Goal: Information Seeking & Learning: Learn about a topic

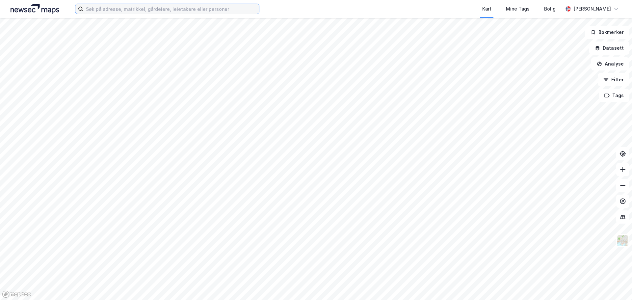
click at [118, 11] on input at bounding box center [171, 9] width 176 height 10
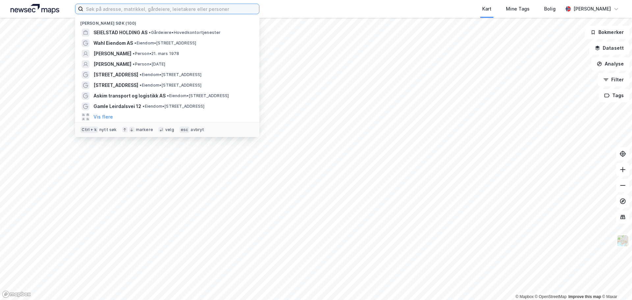
paste input "Mikkel [STREET_ADDRESS]"
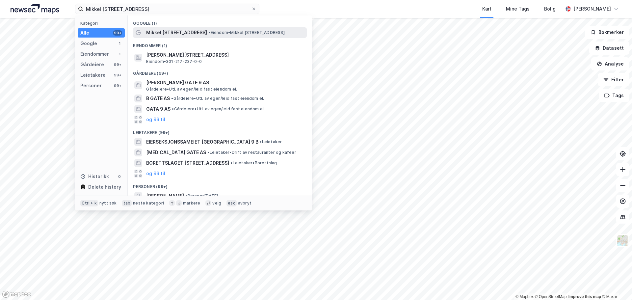
click at [180, 30] on span "Mikkel [STREET_ADDRESS]" at bounding box center [176, 33] width 61 height 8
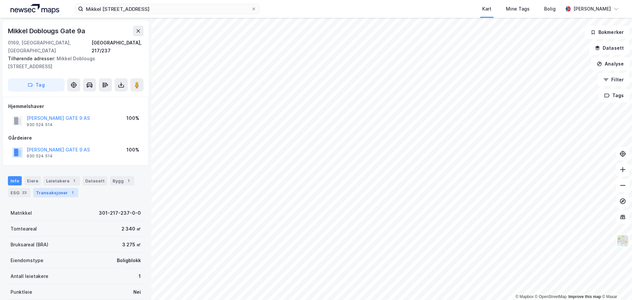
click at [45, 188] on div "Transaksjoner 1" at bounding box center [55, 192] width 45 height 9
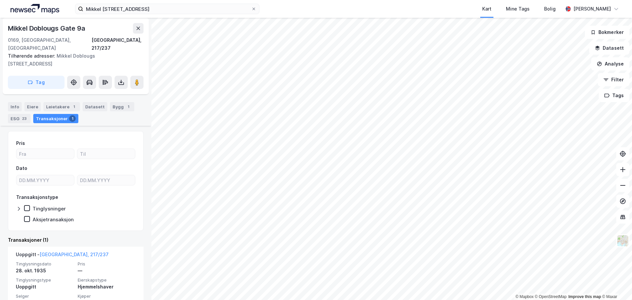
scroll to position [93, 0]
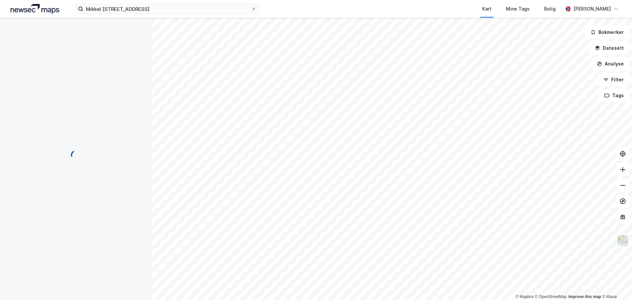
scroll to position [87, 0]
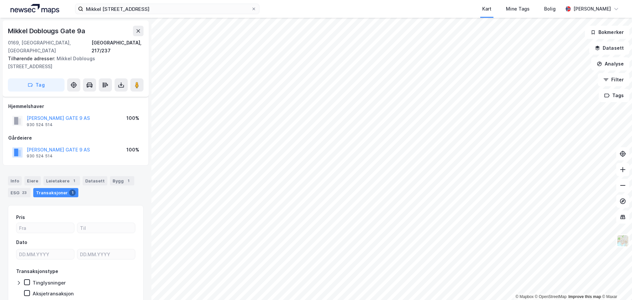
scroll to position [13, 0]
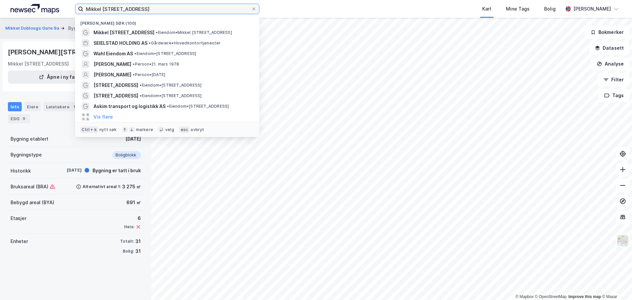
click at [163, 10] on input "Mikkel [STREET_ADDRESS]" at bounding box center [167, 9] width 168 height 10
paste input "Horten Handelspark AS"
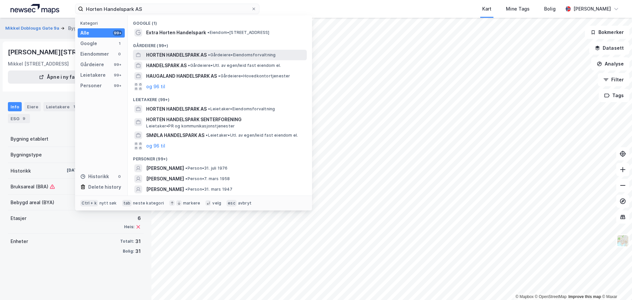
click at [203, 51] on span "HORTEN HANDELSPARK AS" at bounding box center [176, 55] width 61 height 8
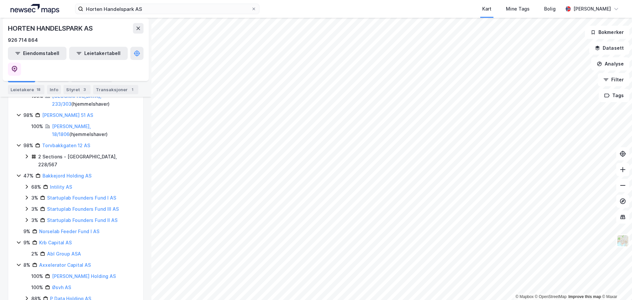
scroll to position [494, 0]
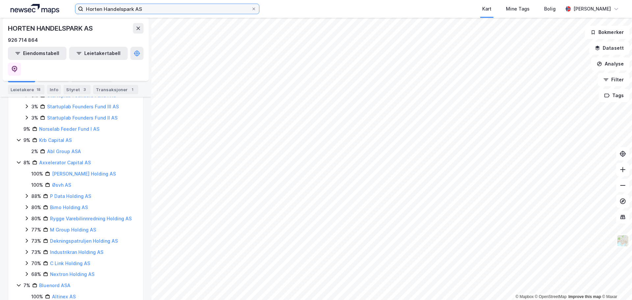
click at [206, 9] on input "Horten Handelspark AS" at bounding box center [167, 9] width 168 height 10
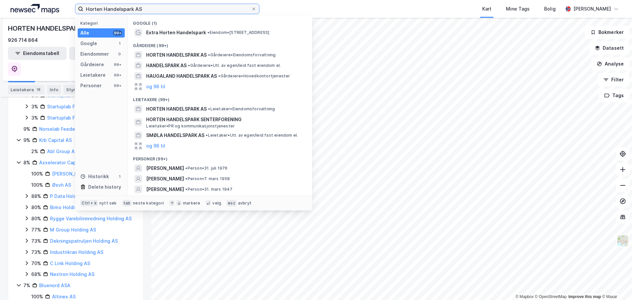
click at [206, 9] on input "Horten Handelspark AS" at bounding box center [167, 9] width 168 height 10
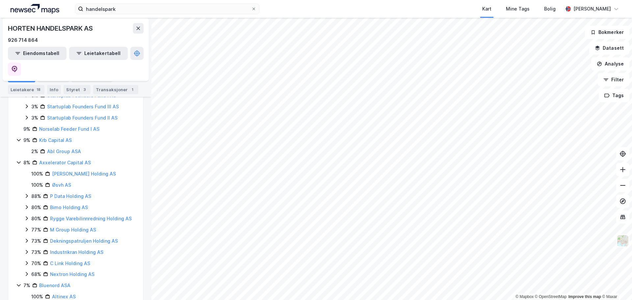
click at [131, 247] on div "Sober AS 98% Tellus Eiendom AS 91% Tellus Eiendom Invest AS 100% Horten Handels…" at bounding box center [75, 80] width 135 height 743
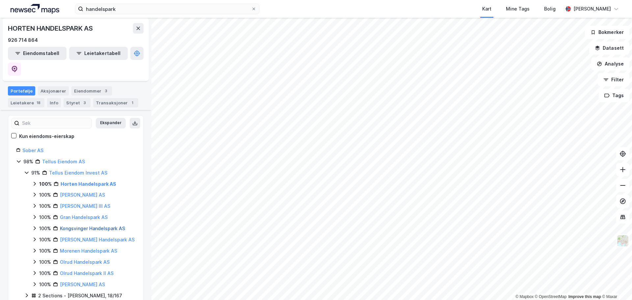
scroll to position [66, 0]
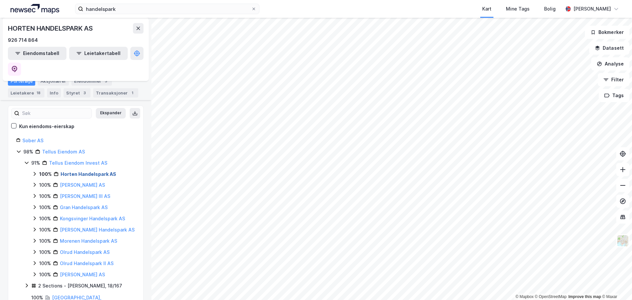
click at [83, 171] on link "Horten Handelspark AS" at bounding box center [89, 174] width 56 height 6
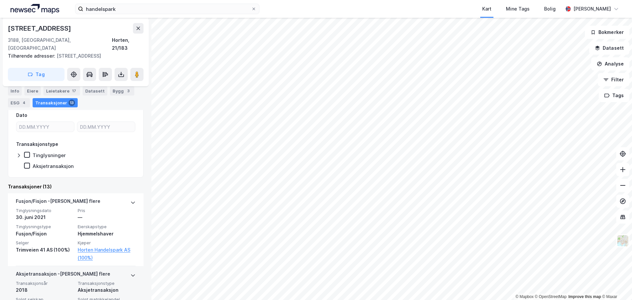
scroll to position [199, 0]
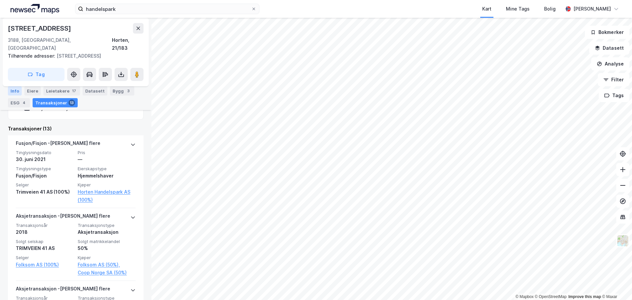
click at [17, 90] on div "Info" at bounding box center [15, 90] width 14 height 9
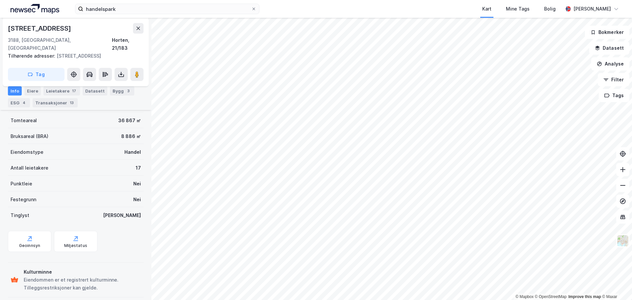
scroll to position [89, 0]
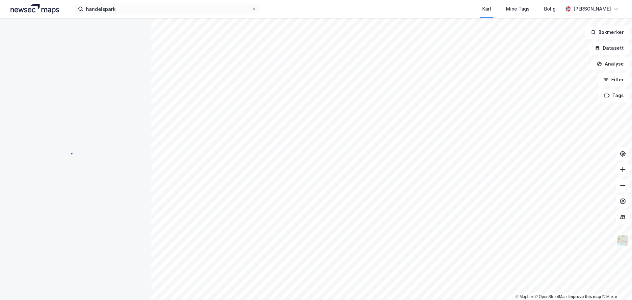
scroll to position [67, 0]
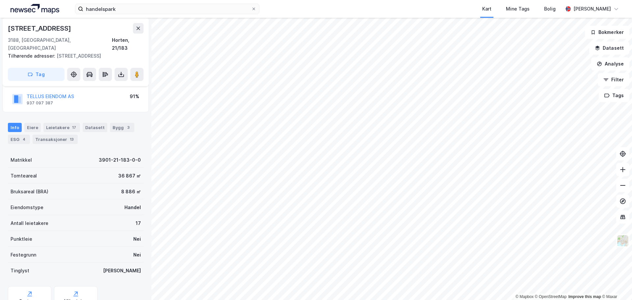
scroll to position [58, 0]
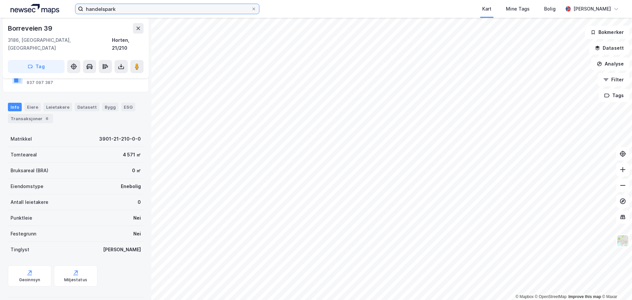
click at [110, 11] on input "handelspark" at bounding box center [167, 9] width 168 height 10
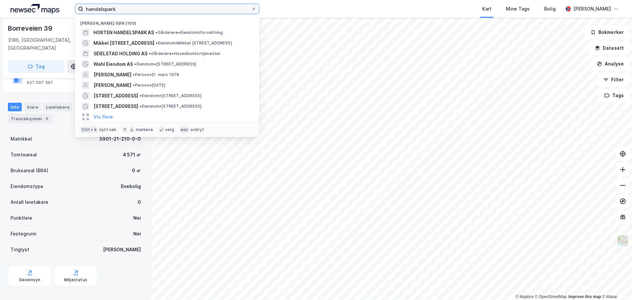
click at [110, 11] on input "handelspark" at bounding box center [167, 9] width 168 height 10
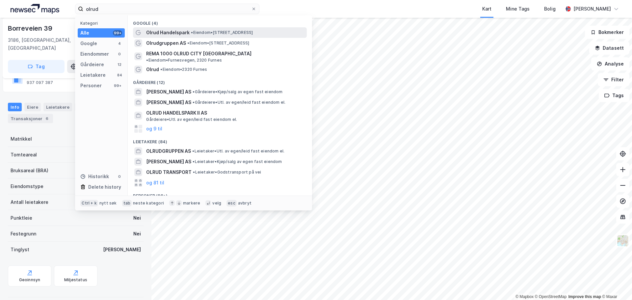
click at [191, 31] on span "•" at bounding box center [192, 32] width 2 height 5
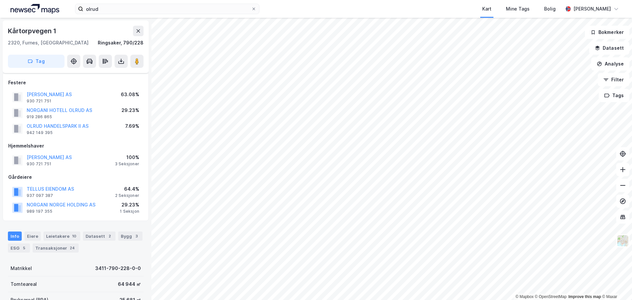
scroll to position [58, 0]
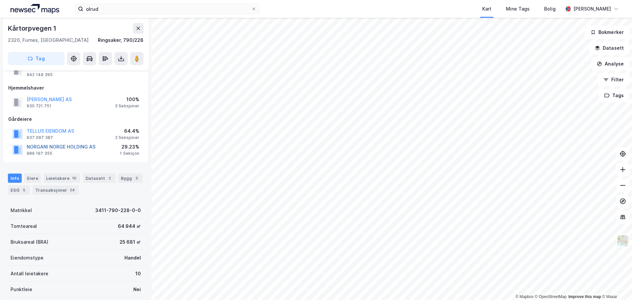
drag, startPoint x: 67, startPoint y: 144, endPoint x: 55, endPoint y: 147, distance: 12.1
click at [0, 0] on button "NORGANI NORGE HOLDING AS" at bounding box center [0, 0] width 0 height 0
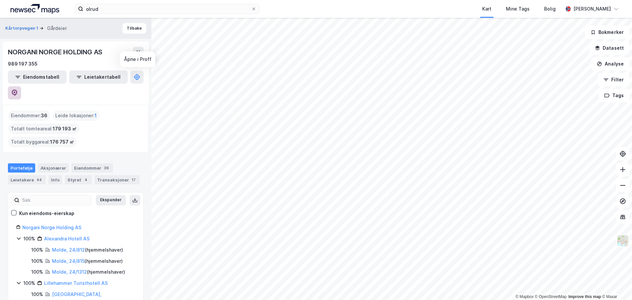
click at [18, 90] on icon at bounding box center [14, 93] width 7 height 7
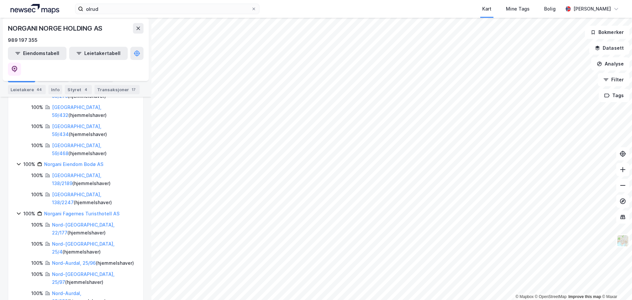
scroll to position [231, 0]
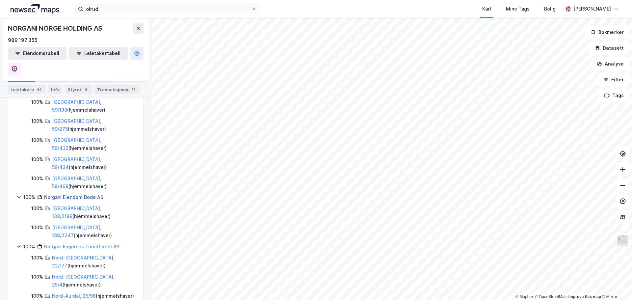
click at [71, 194] on link "Norgani Eiendom Bodø AS" at bounding box center [73, 197] width 59 height 6
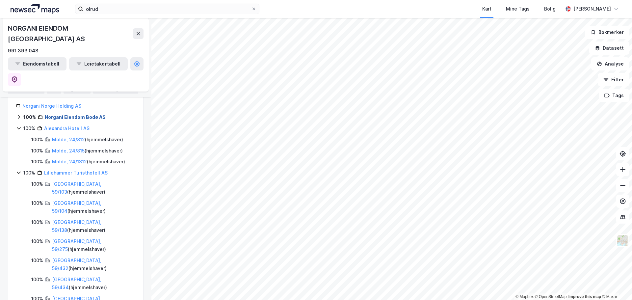
scroll to position [198, 0]
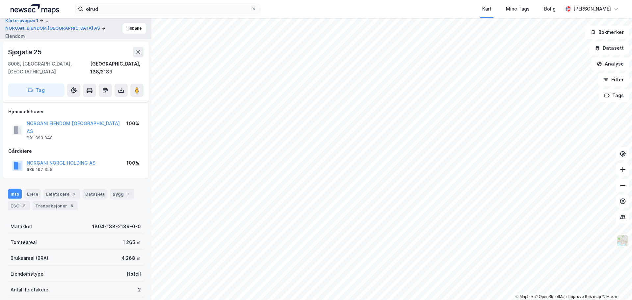
scroll to position [58, 0]
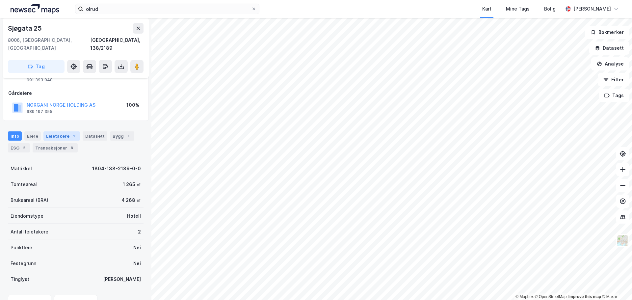
click at [54, 131] on div "Leietakere 2" at bounding box center [61, 135] width 37 height 9
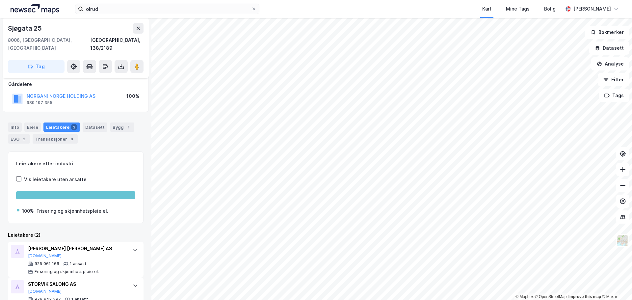
scroll to position [72, 0]
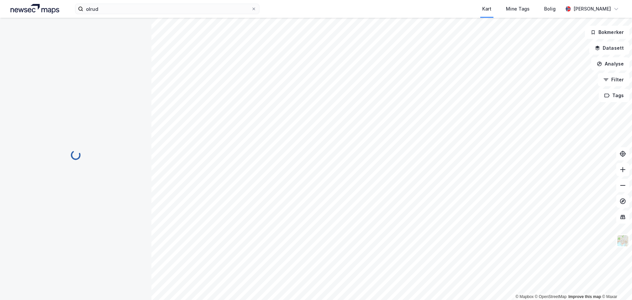
scroll to position [72, 0]
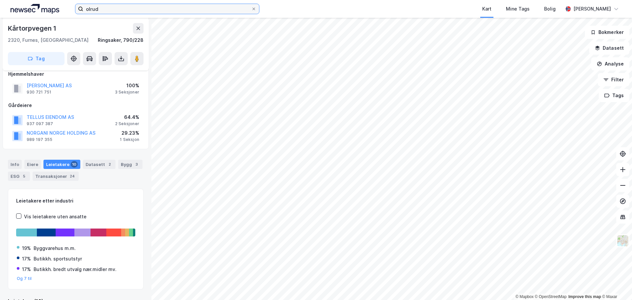
click at [130, 10] on input "olrud" at bounding box center [167, 9] width 168 height 10
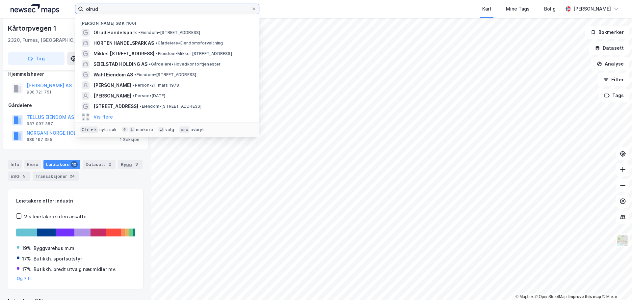
click at [130, 10] on input "olrud" at bounding box center [167, 9] width 168 height 10
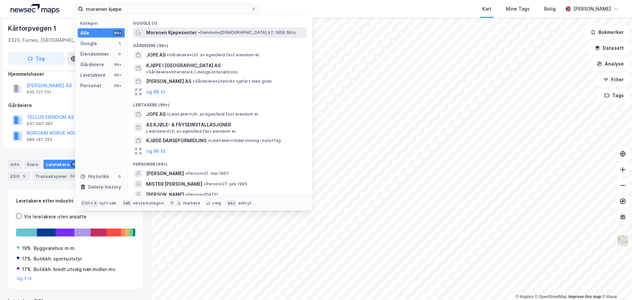
click at [173, 30] on span "Morenen Kjøpesenter" at bounding box center [171, 33] width 51 height 8
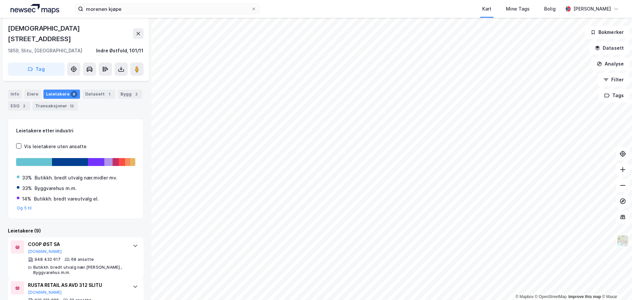
scroll to position [74, 0]
click at [18, 89] on div "Info" at bounding box center [15, 93] width 14 height 9
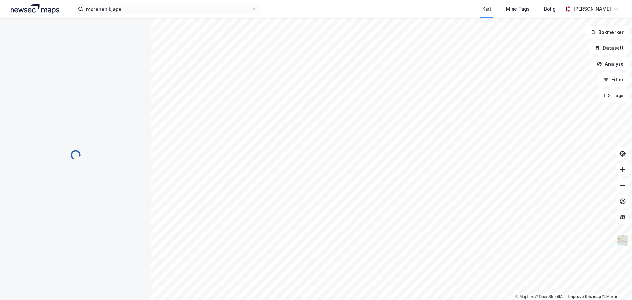
scroll to position [59, 0]
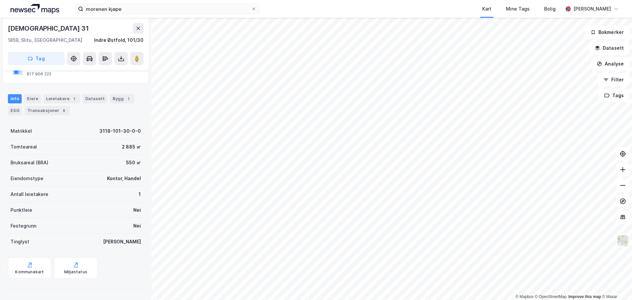
scroll to position [59, 0]
click at [100, 8] on input "morenen kjøpe" at bounding box center [167, 9] width 168 height 10
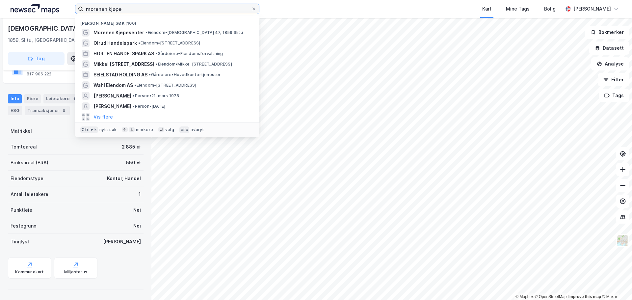
click at [100, 8] on input "morenen kjøpe" at bounding box center [167, 9] width 168 height 10
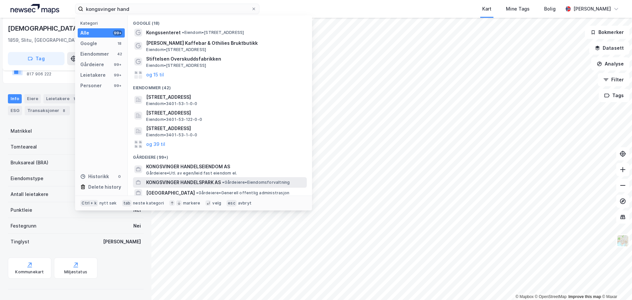
click at [209, 179] on span "KONGSVINGER HANDELSPARK AS" at bounding box center [183, 182] width 75 height 8
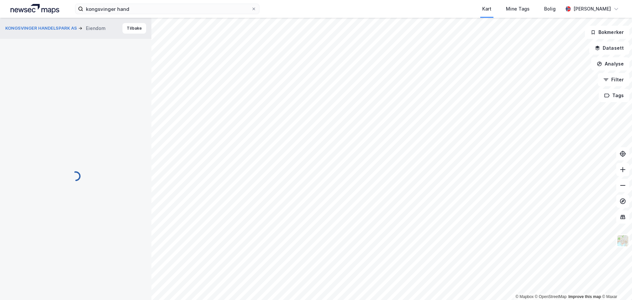
scroll to position [59, 0]
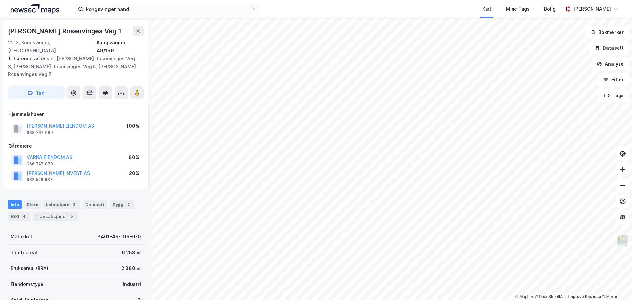
scroll to position [1, 0]
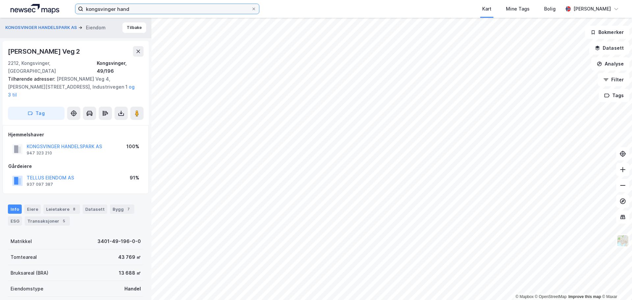
click at [136, 11] on input "kongsvinger hand" at bounding box center [167, 9] width 168 height 10
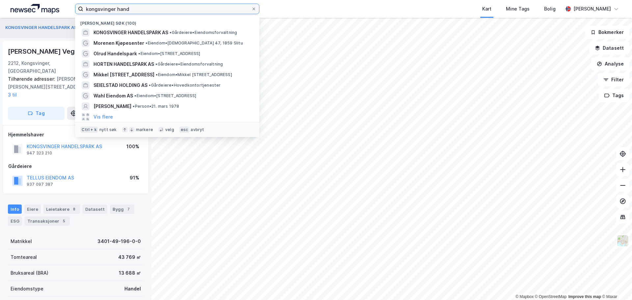
click at [136, 11] on input "kongsvinger hand" at bounding box center [167, 9] width 168 height 10
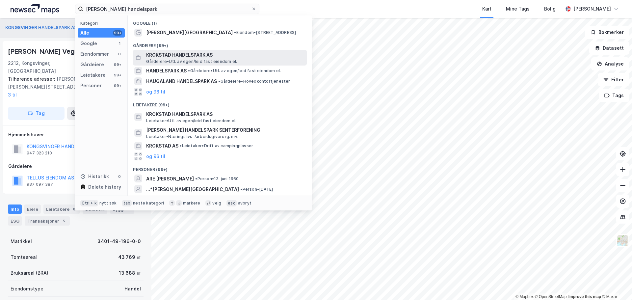
click at [217, 52] on span "KROKSTAD HANDELSPARK AS" at bounding box center [225, 55] width 158 height 8
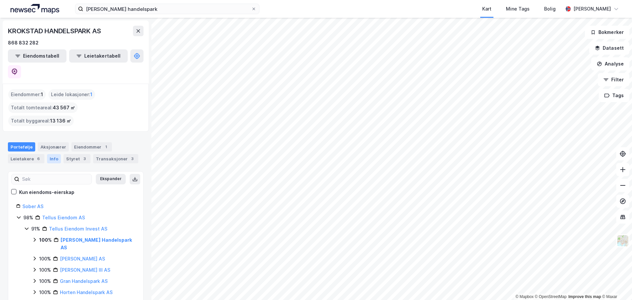
click at [49, 154] on div "Info" at bounding box center [54, 158] width 14 height 9
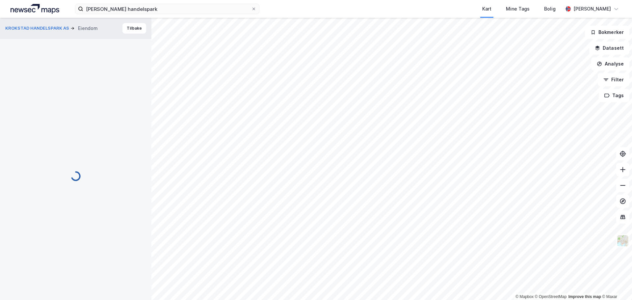
scroll to position [1, 0]
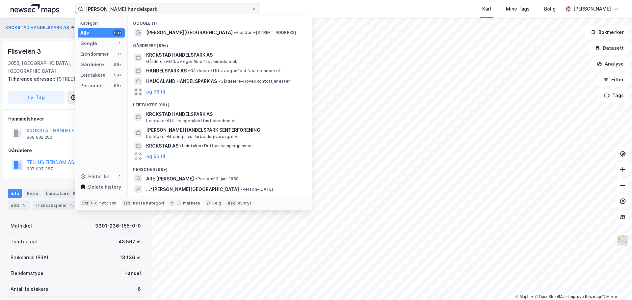
drag, startPoint x: 108, startPoint y: 9, endPoint x: 61, endPoint y: 8, distance: 46.4
click at [61, 8] on div "[PERSON_NAME] handelspark Kategori Alle 99+ Google 1 Eiendommer 0 Gårdeiere 99+…" at bounding box center [316, 9] width 632 height 18
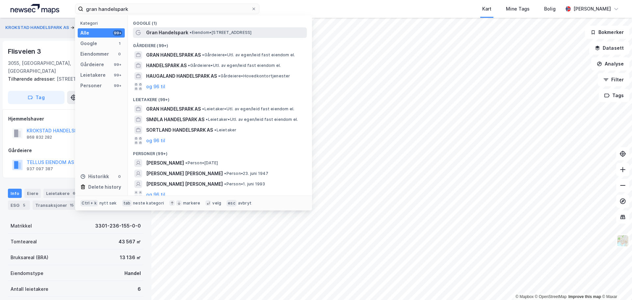
click at [172, 36] on span "Gran Handelspark" at bounding box center [167, 33] width 42 height 8
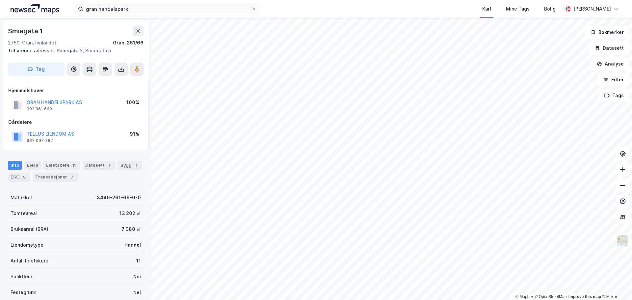
scroll to position [1, 0]
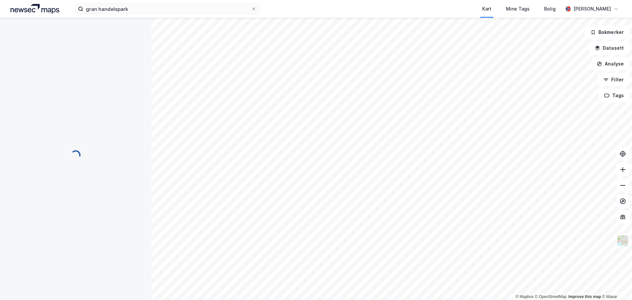
scroll to position [1, 0]
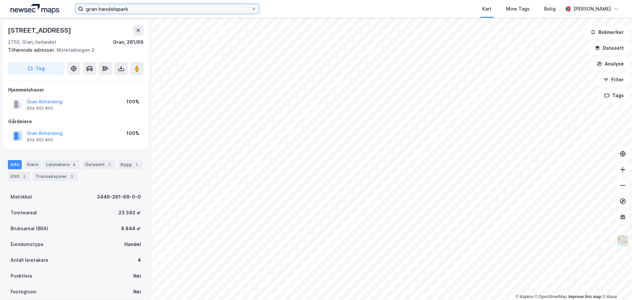
click at [135, 8] on input "gran handelspark" at bounding box center [167, 9] width 168 height 10
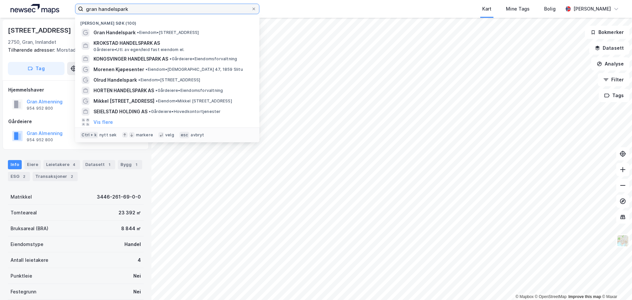
click at [148, 11] on input "gran handelspark" at bounding box center [167, 9] width 168 height 10
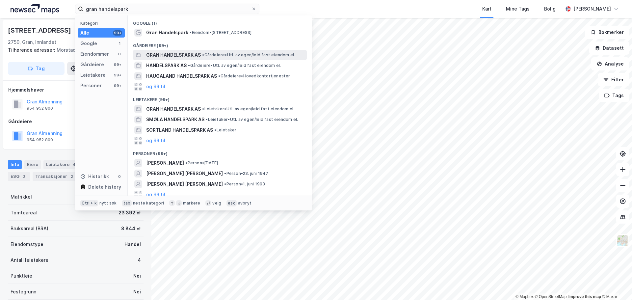
click at [196, 55] on span "GRAN HANDELSPARK AS" at bounding box center [173, 55] width 55 height 8
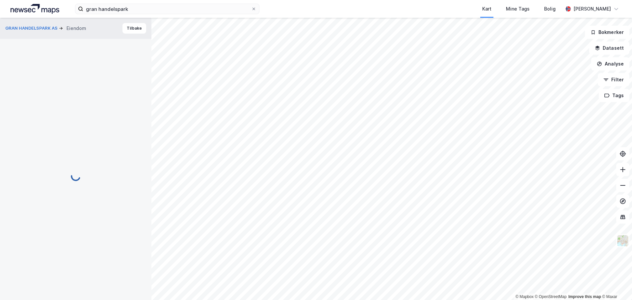
scroll to position [1, 0]
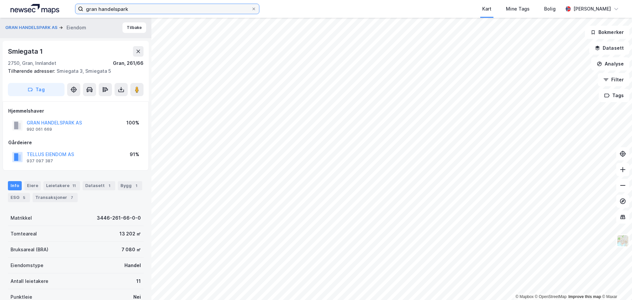
click at [142, 9] on input "gran handelspark" at bounding box center [167, 9] width 168 height 10
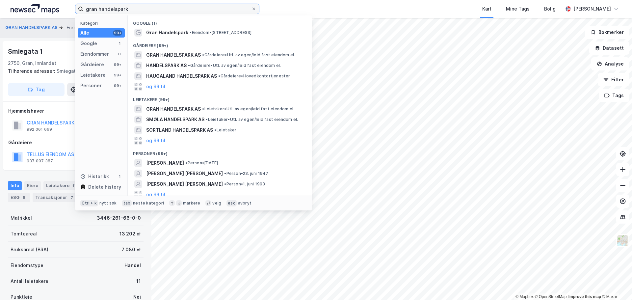
click at [142, 9] on input "gran handelspark" at bounding box center [167, 9] width 168 height 10
paste input "[PERSON_NAME] Handelspark"
type input "[PERSON_NAME] Handelspark"
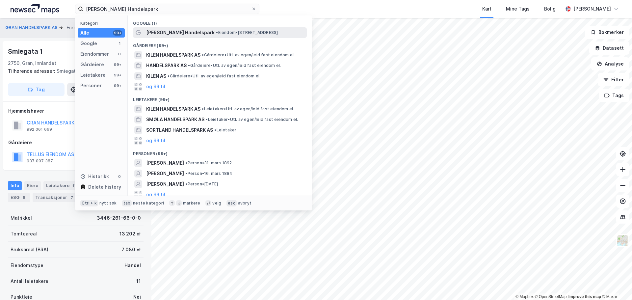
click at [216, 32] on span "•" at bounding box center [217, 32] width 2 height 5
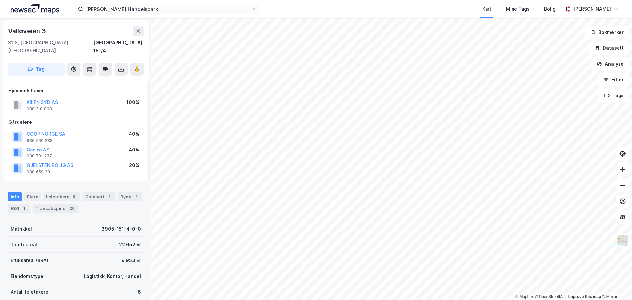
scroll to position [1, 0]
click at [104, 159] on div "GJELSTEN [PERSON_NAME] AS 988 659 231 20%" at bounding box center [75, 167] width 135 height 16
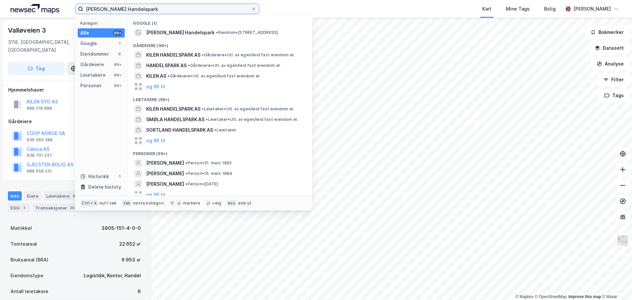
drag, startPoint x: 134, startPoint y: 12, endPoint x: 76, endPoint y: 12, distance: 57.3
click at [76, 12] on label "[PERSON_NAME] Handelspark" at bounding box center [167, 9] width 184 height 11
click at [32, 9] on img at bounding box center [35, 9] width 49 height 10
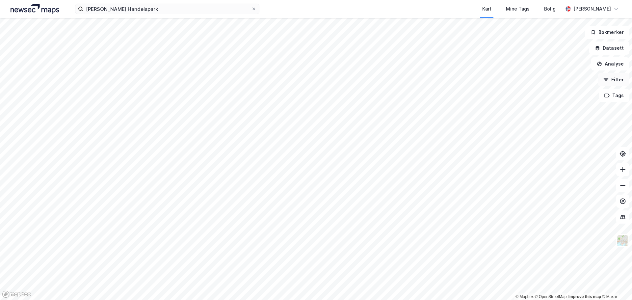
click at [619, 77] on button "Filter" at bounding box center [614, 79] width 32 height 13
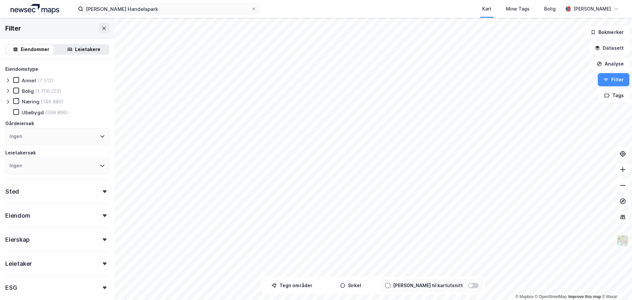
click at [46, 135] on div "Ingen" at bounding box center [57, 136] width 104 height 17
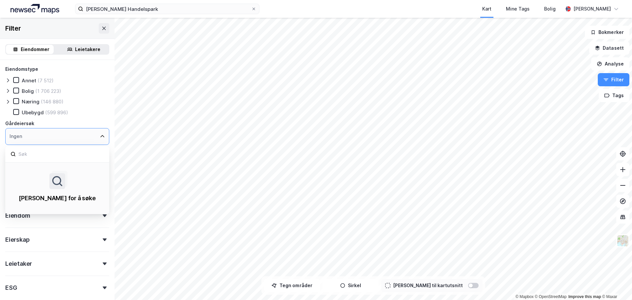
click at [46, 135] on div "Ingen" at bounding box center [57, 136] width 104 height 17
click at [108, 107] on div "Eiendomstype Annet (7 512) [PERSON_NAME] (1 706 223) Næring (146 880) Ubebygd (…" at bounding box center [57, 196] width 115 height 273
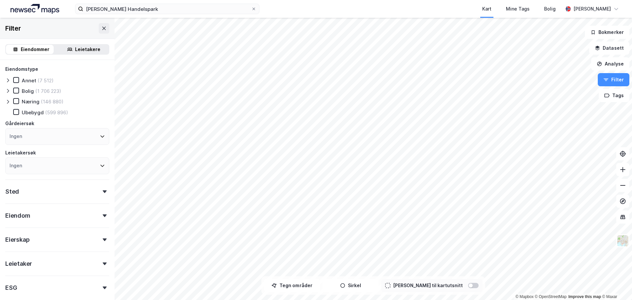
click at [8, 100] on icon at bounding box center [7, 101] width 5 height 5
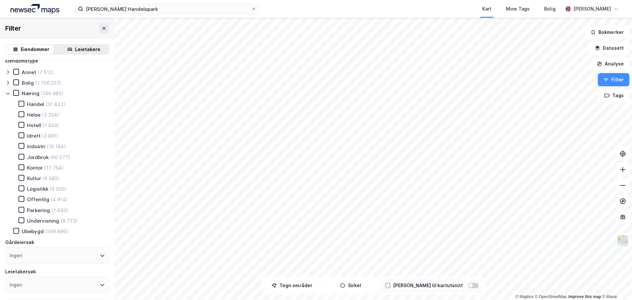
scroll to position [33, 0]
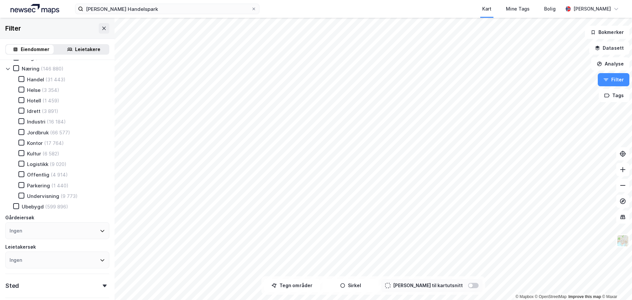
click at [34, 80] on div "Handel" at bounding box center [35, 79] width 17 height 6
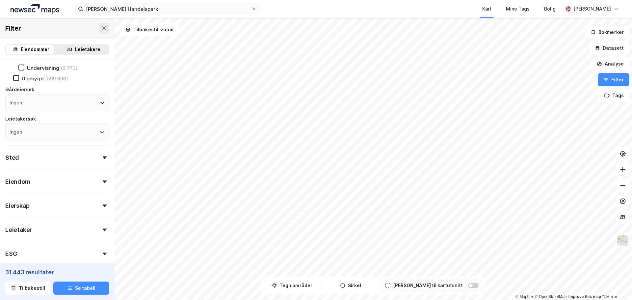
scroll to position [165, 0]
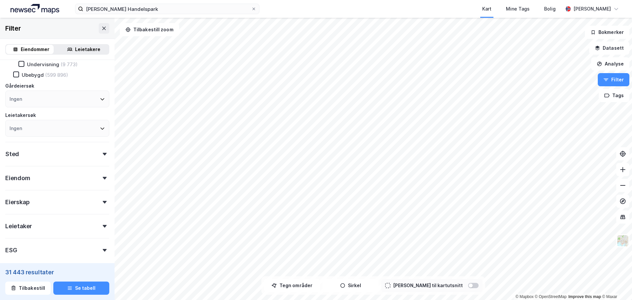
click at [45, 177] on div "Eiendom" at bounding box center [57, 175] width 104 height 19
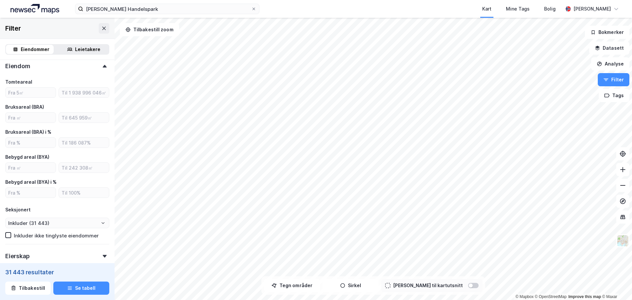
scroll to position [264, 0]
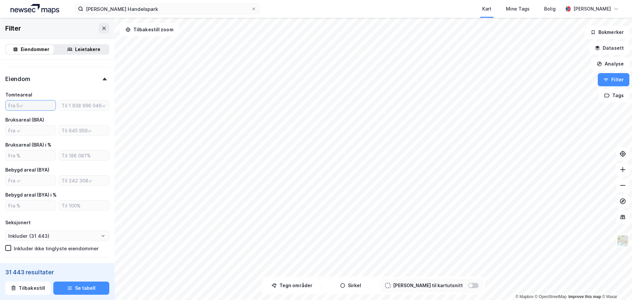
click at [31, 105] on input "number" at bounding box center [31, 105] width 50 height 10
click at [31, 131] on input "number" at bounding box center [31, 130] width 50 height 10
type input "15"
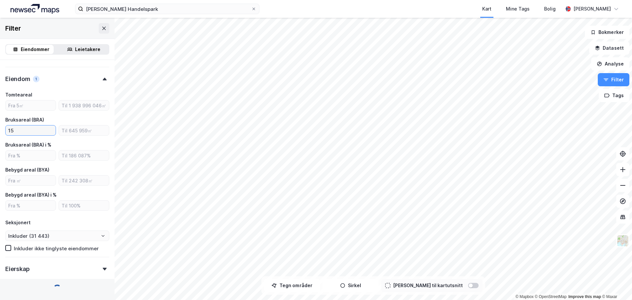
type input "Inkluder (30 082)"
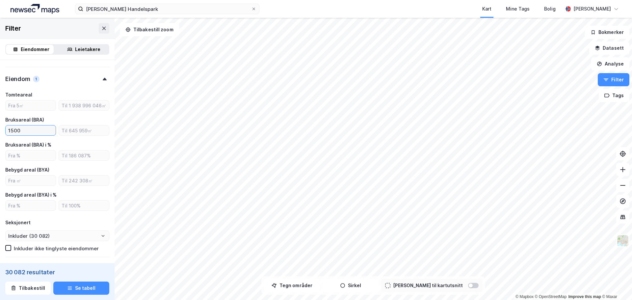
type input "15000"
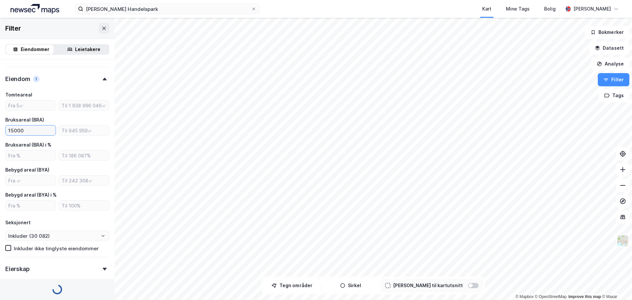
type input "Inkluder (626)"
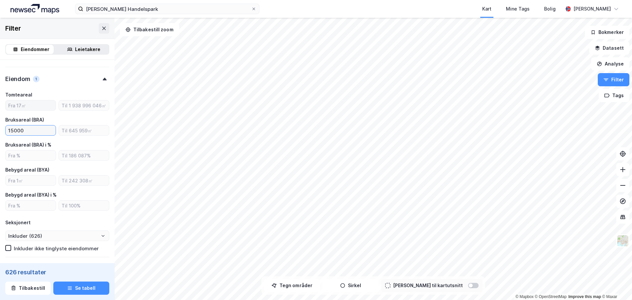
type input "15000"
click at [23, 103] on input "number" at bounding box center [31, 105] width 50 height 10
type input "10000"
type input "Inkluder (360)"
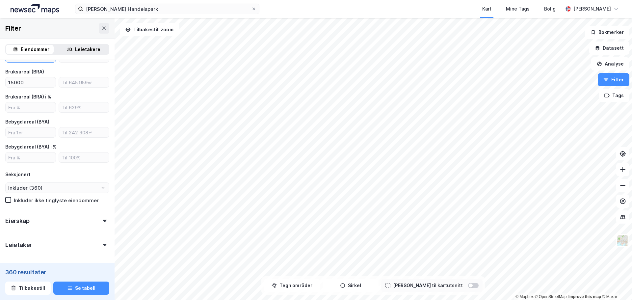
scroll to position [330, 0]
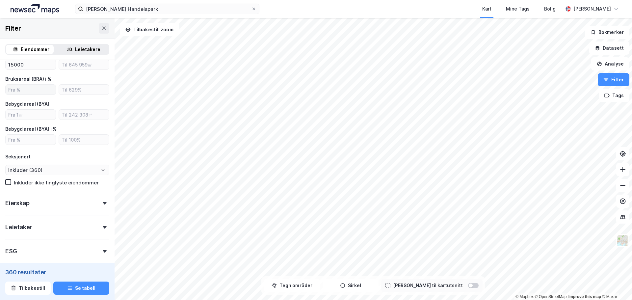
type input "10000"
click at [33, 89] on input "number" at bounding box center [31, 90] width 50 height 10
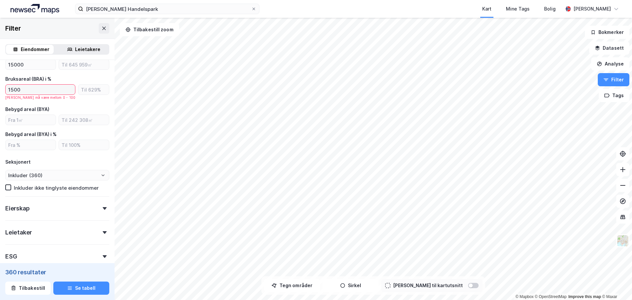
type input "15000"
drag, startPoint x: 33, startPoint y: 89, endPoint x: 4, endPoint y: 88, distance: 29.3
click at [4, 88] on div "Eiendomstype Annet (37) [PERSON_NAME] (769) Næring (1 264) Handel (360) Helse (…" at bounding box center [57, 15] width 115 height 571
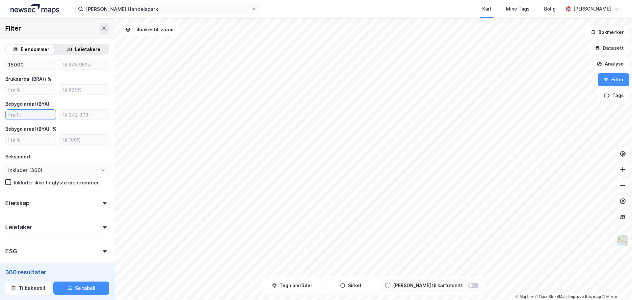
click at [36, 117] on input "number" at bounding box center [31, 115] width 50 height 10
type input "15000"
type input "Inkluder (125)"
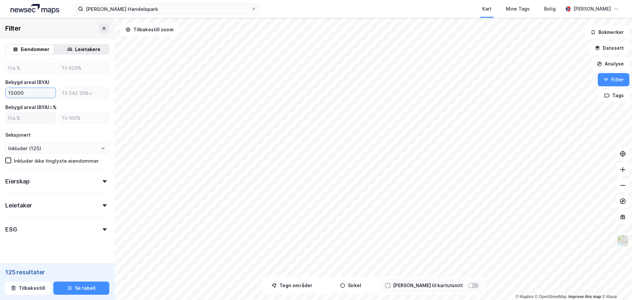
scroll to position [363, 0]
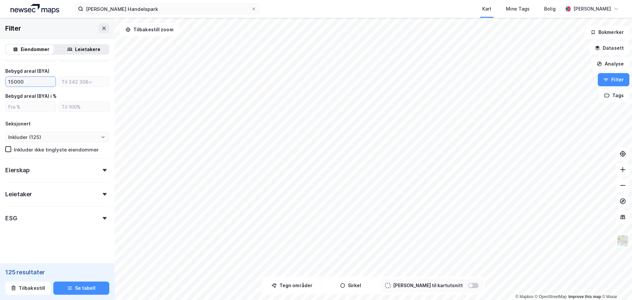
type input "15000"
click at [44, 197] on div "Leietaker" at bounding box center [57, 191] width 104 height 19
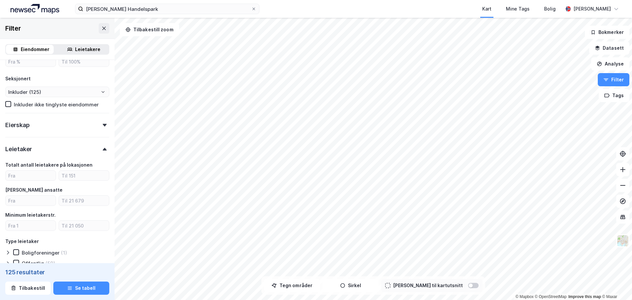
scroll to position [428, 0]
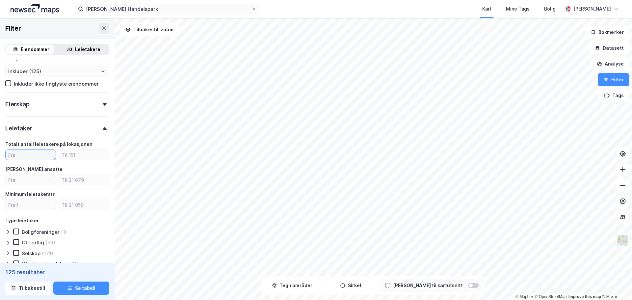
click at [32, 155] on input "number" at bounding box center [31, 155] width 50 height 10
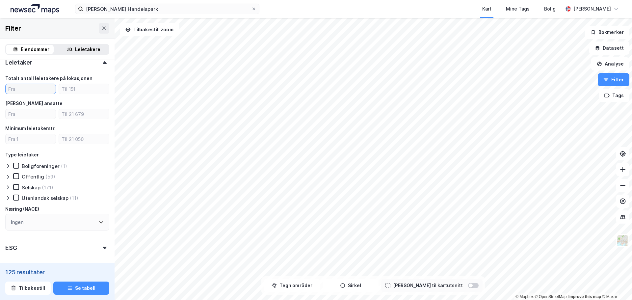
type input "3"
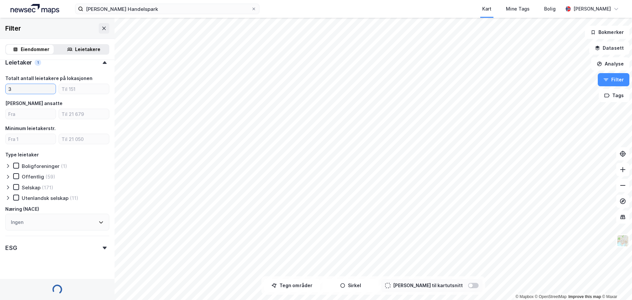
type input "Inkluder (111)"
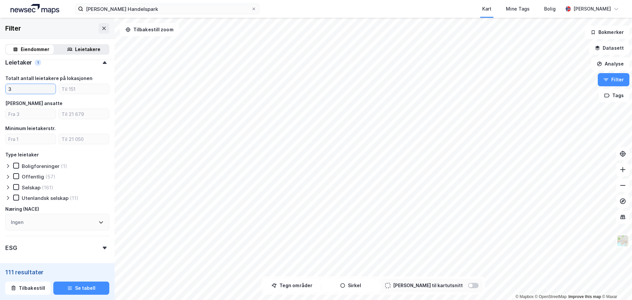
type input "3"
click at [8, 189] on icon at bounding box center [7, 187] width 5 height 5
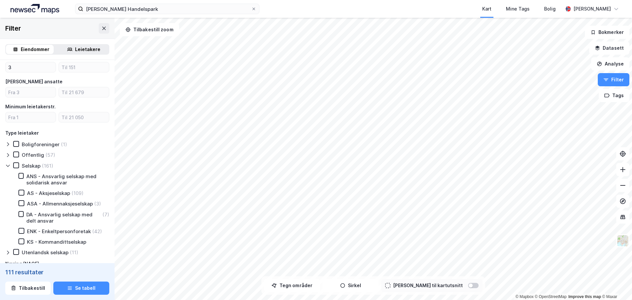
scroll to position [560, 0]
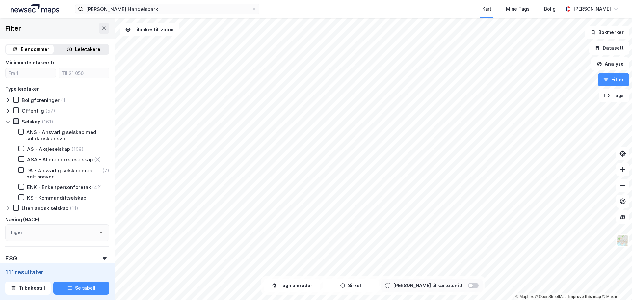
click at [17, 121] on icon at bounding box center [16, 121] width 4 height 2
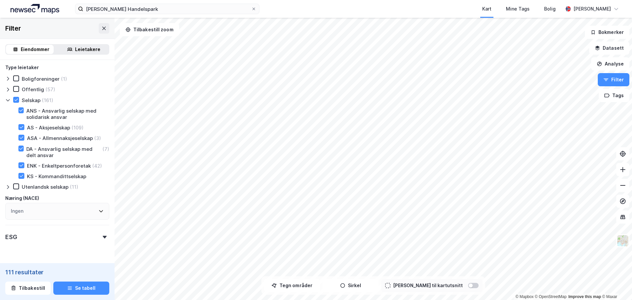
scroll to position [593, 0]
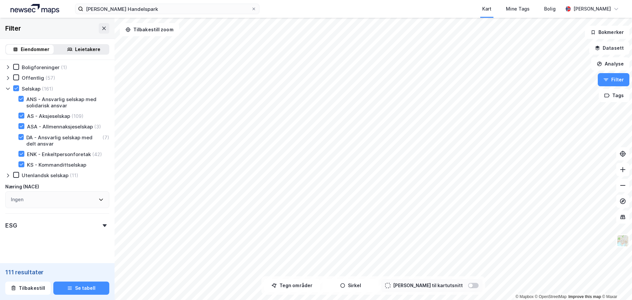
click at [76, 222] on div "ESG" at bounding box center [57, 222] width 104 height 19
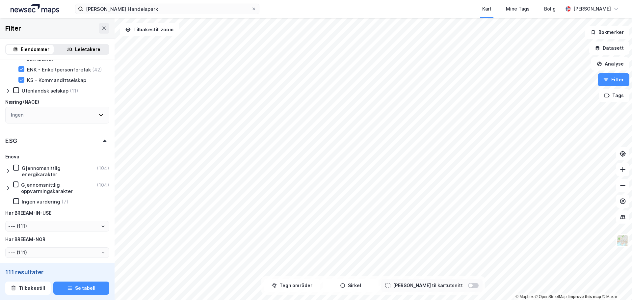
scroll to position [692, 0]
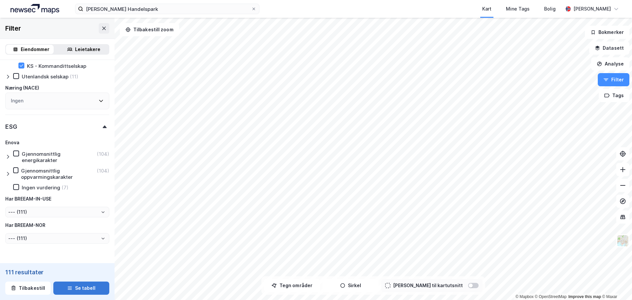
click at [71, 288] on button "Se tabell" at bounding box center [81, 288] width 56 height 13
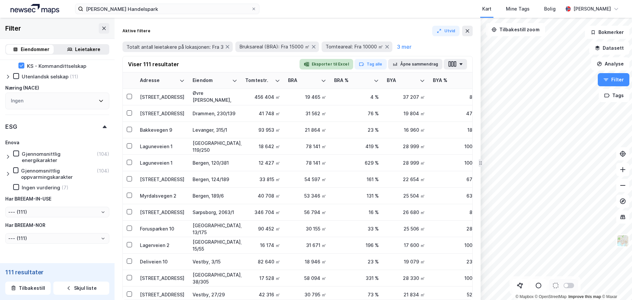
click at [336, 63] on button "Eksporter til Excel" at bounding box center [327, 64] width 54 height 11
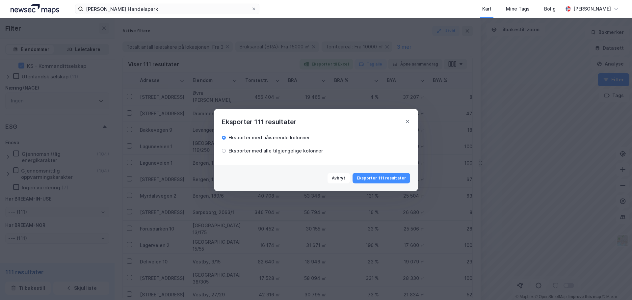
click at [268, 151] on div "Eksporter med alle tilgjengelige kolonner" at bounding box center [276, 151] width 95 height 8
click at [377, 177] on button "Eksporter 111 resultater" at bounding box center [382, 178] width 58 height 11
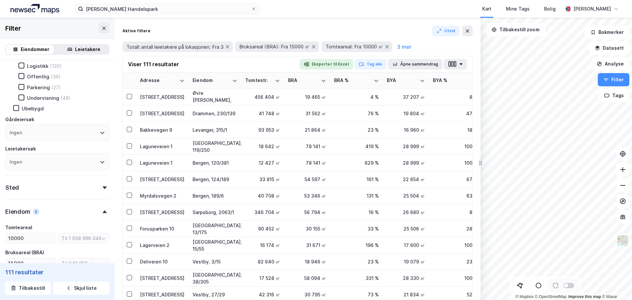
scroll to position [132, 0]
click at [64, 132] on div "Ingen" at bounding box center [57, 131] width 104 height 17
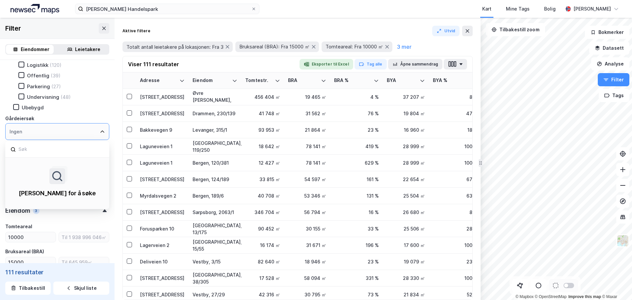
click at [64, 132] on div "Ingen" at bounding box center [57, 131] width 104 height 17
click at [100, 131] on icon at bounding box center [102, 131] width 5 height 5
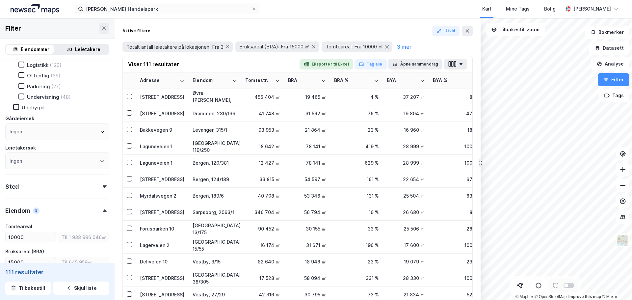
click at [97, 98] on div "Undervisning (48)" at bounding box center [60, 97] width 99 height 7
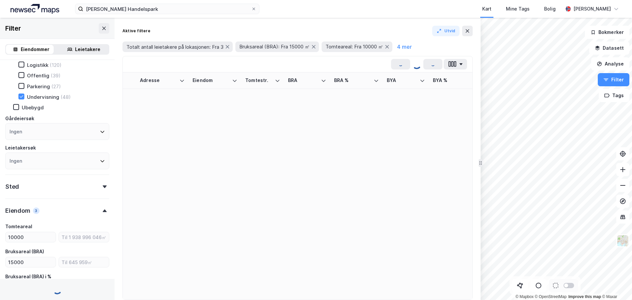
type input "Inkluder (143)"
type input "--- (143)"
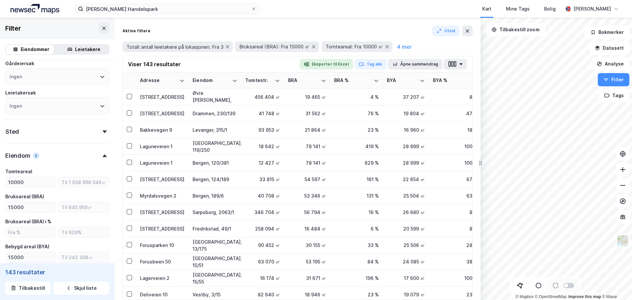
scroll to position [198, 0]
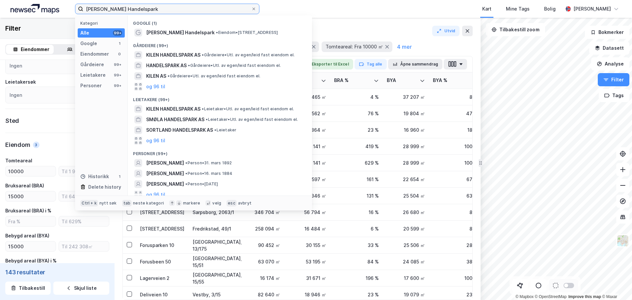
drag, startPoint x: 133, startPoint y: 10, endPoint x: 70, endPoint y: 13, distance: 63.0
click at [70, 13] on div "[PERSON_NAME] Handelspark Kategori Alle 99+ Google 1 Eiendommer 0 Gårdeiere 99+…" at bounding box center [316, 9] width 632 height 18
click at [135, 10] on input "[PERSON_NAME] Handelspark" at bounding box center [167, 9] width 168 height 10
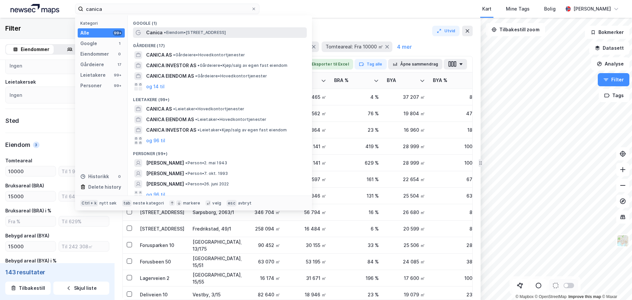
click at [152, 33] on span "Canica" at bounding box center [154, 33] width 16 height 8
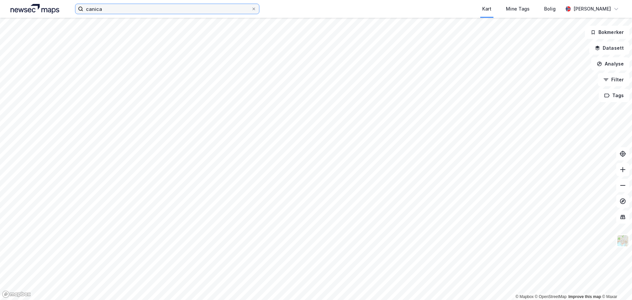
click at [112, 9] on input "canica" at bounding box center [167, 9] width 168 height 10
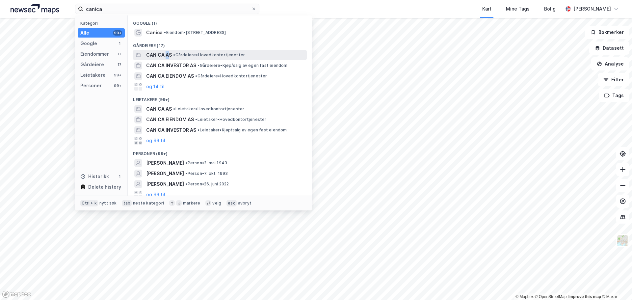
click at [168, 56] on span "CANICA AS" at bounding box center [159, 55] width 26 height 8
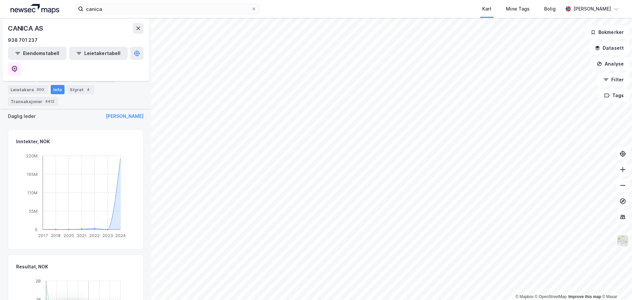
scroll to position [98, 0]
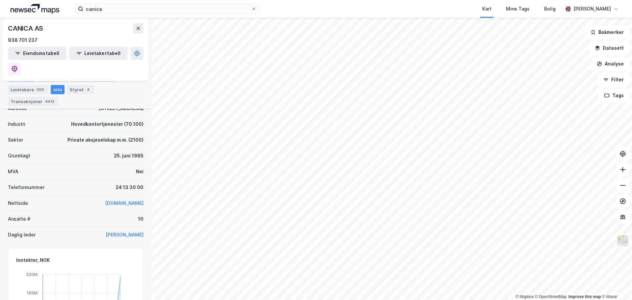
click at [24, 79] on div "Portefølje" at bounding box center [21, 77] width 27 height 9
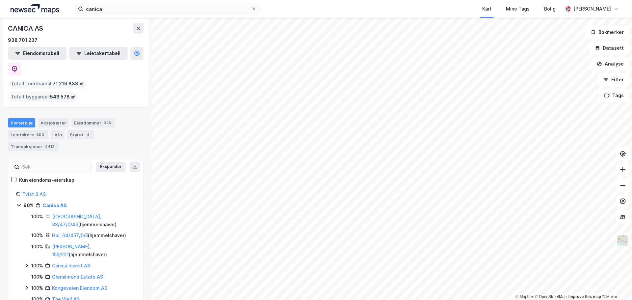
scroll to position [66, 0]
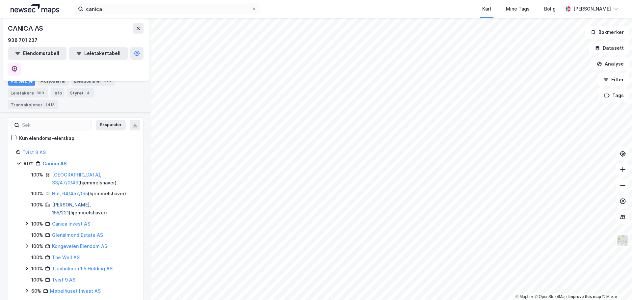
click at [71, 202] on link "[PERSON_NAME], 155/221" at bounding box center [71, 209] width 39 height 14
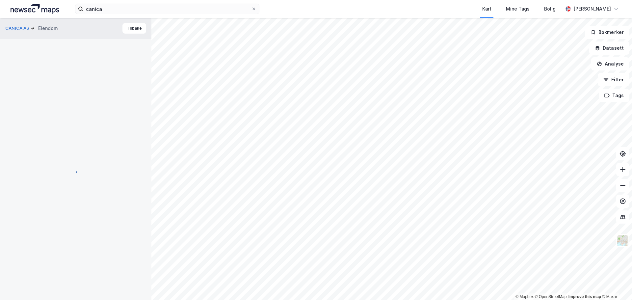
scroll to position [1, 0]
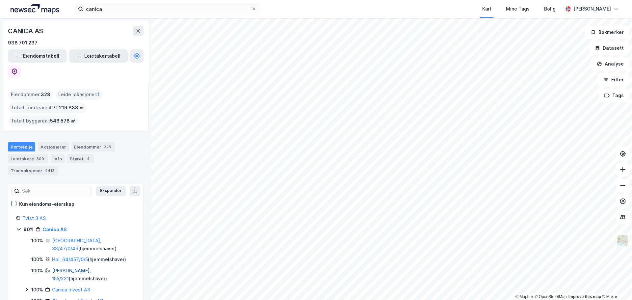
click at [74, 268] on link "[PERSON_NAME], 155/221" at bounding box center [71, 275] width 39 height 14
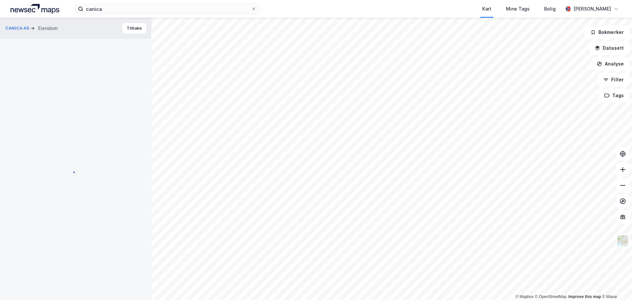
scroll to position [1, 0]
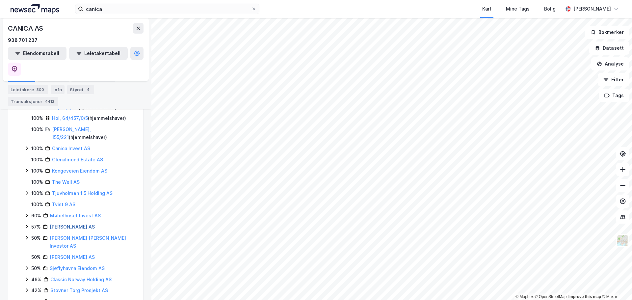
scroll to position [132, 0]
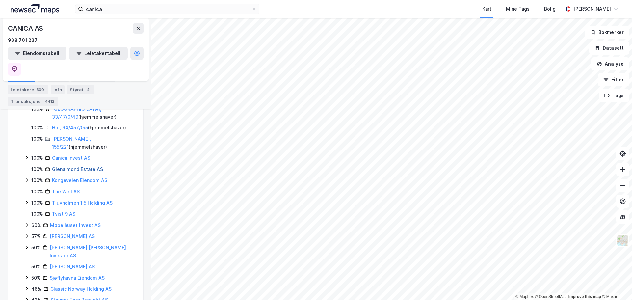
click at [60, 166] on link "Glenalmond Estate AS" at bounding box center [77, 169] width 51 height 6
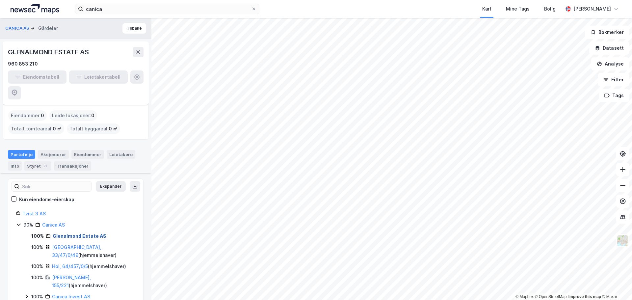
click at [65, 233] on link "Glenalmond Estate AS" at bounding box center [80, 236] width 54 height 6
click at [115, 9] on input "canica" at bounding box center [167, 9] width 168 height 10
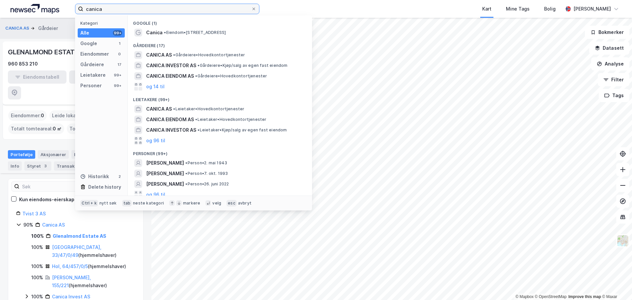
click at [115, 9] on input "canica" at bounding box center [167, 9] width 168 height 10
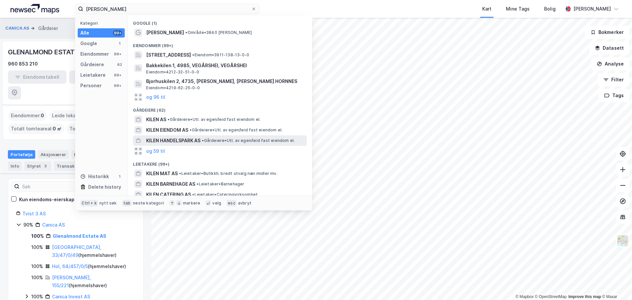
click at [190, 139] on span "KILEN HANDELSPARK AS" at bounding box center [173, 141] width 54 height 8
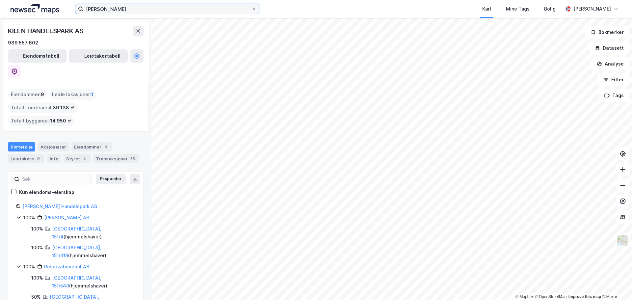
click at [113, 12] on input "[PERSON_NAME]" at bounding box center [167, 9] width 168 height 10
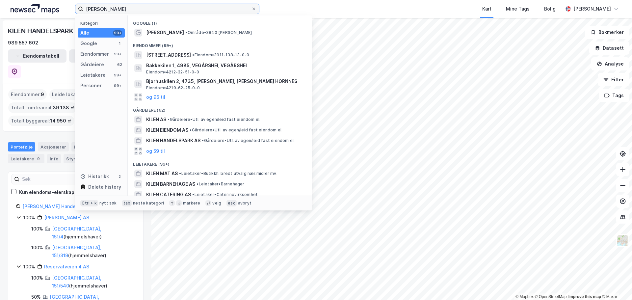
click at [113, 12] on input "[PERSON_NAME]" at bounding box center [167, 9] width 168 height 10
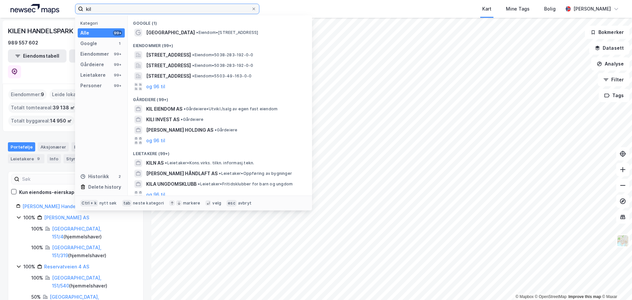
type input "kil"
